Goal: Task Accomplishment & Management: Use online tool/utility

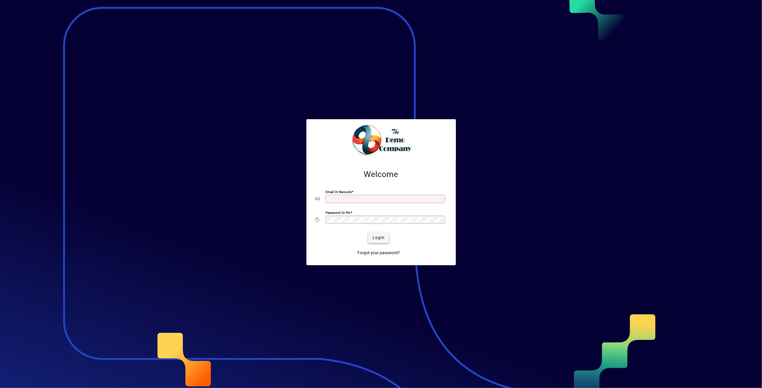
type input "**********"
click at [380, 239] on span "Login" at bounding box center [379, 237] width 12 height 6
